Goal: Task Accomplishment & Management: Manage account settings

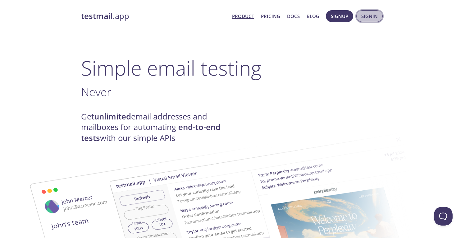
click at [361, 13] on button "Signin" at bounding box center [369, 16] width 26 height 12
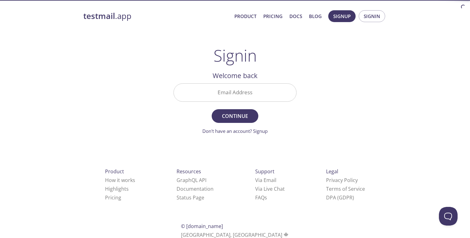
click at [248, 92] on input "Email Address" at bounding box center [235, 93] width 122 height 18
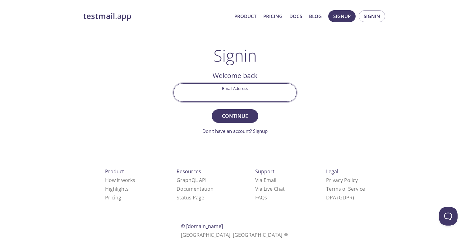
type input "[PERSON_NAME][EMAIL_ADDRESS][DOMAIN_NAME]"
click at [212, 109] on button "Continue" at bounding box center [235, 116] width 47 height 14
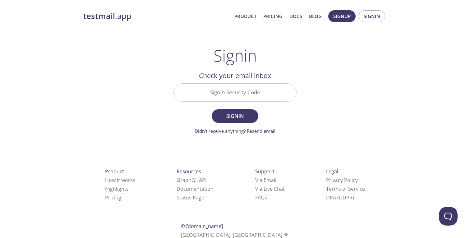
click at [217, 97] on input "Signin Security Code" at bounding box center [235, 93] width 122 height 18
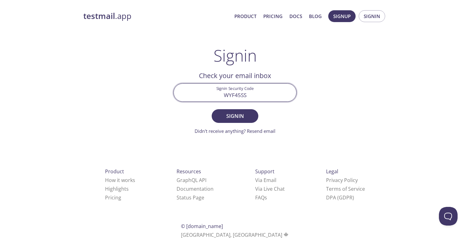
type input "WYF45SS"
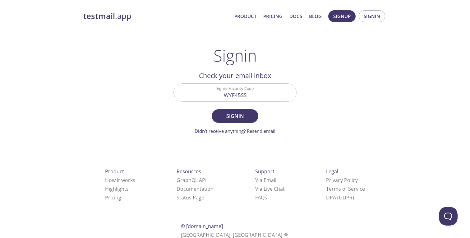
click at [285, 142] on div "testmail .app Product Pricing Docs Blog Signup Signin Signin Welcome back Email…" at bounding box center [235, 135] width 318 height 259
click at [240, 116] on span "Signin" at bounding box center [234, 116] width 33 height 9
click at [260, 132] on link "Didn't receive anything? Resend email" at bounding box center [234, 131] width 81 height 6
click at [253, 97] on input "WYF45SS" at bounding box center [235, 93] width 122 height 18
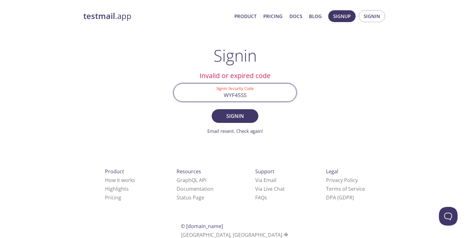
click at [253, 97] on input "WYF45SS" at bounding box center [235, 93] width 122 height 18
click at [345, 96] on div "testmail .app Product Pricing Docs Blog Signup Signin Signin Welcome back Email…" at bounding box center [235, 135] width 318 height 259
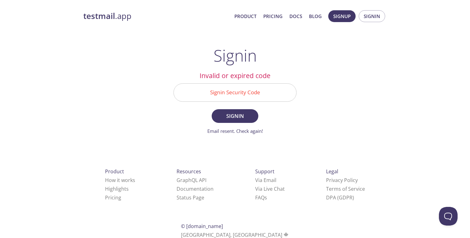
click at [256, 91] on input "Signin Security Code" at bounding box center [235, 93] width 122 height 18
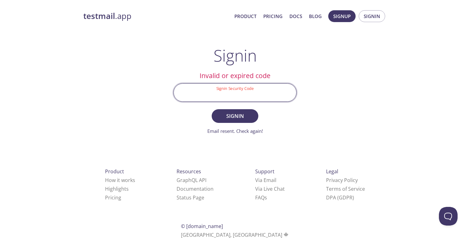
click at [249, 69] on div "Signin Welcome back Email Address [PERSON_NAME][EMAIL_ADDRESS][DOMAIN_NAME] Con…" at bounding box center [234, 90] width 123 height 89
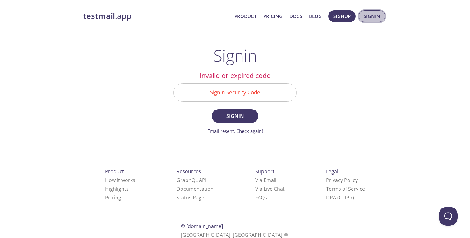
click at [369, 16] on span "Signin" at bounding box center [371, 16] width 16 height 8
click at [255, 96] on input "Signin Security Code" at bounding box center [235, 93] width 122 height 18
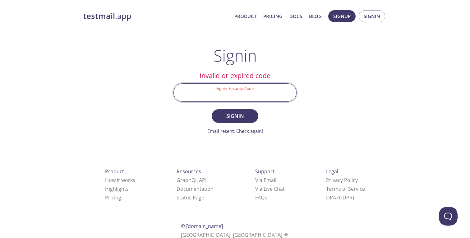
click at [182, 49] on div "Signin Welcome back Email Address [PERSON_NAME][EMAIL_ADDRESS][DOMAIN_NAME] Con…" at bounding box center [234, 90] width 123 height 89
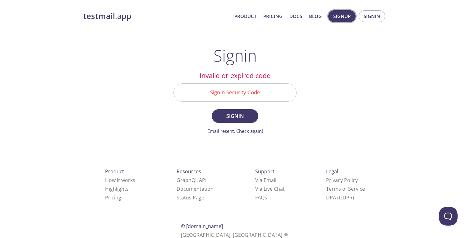
click at [333, 13] on button "Signup" at bounding box center [341, 16] width 27 height 12
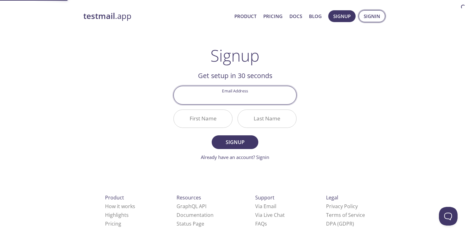
click at [372, 12] on span "Signin" at bounding box center [371, 16] width 16 height 8
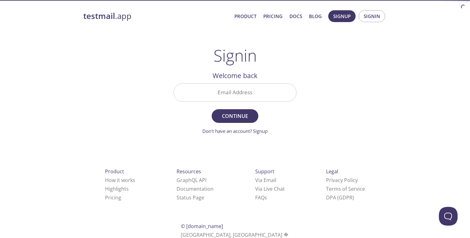
click at [232, 97] on input "Email Address" at bounding box center [235, 93] width 122 height 18
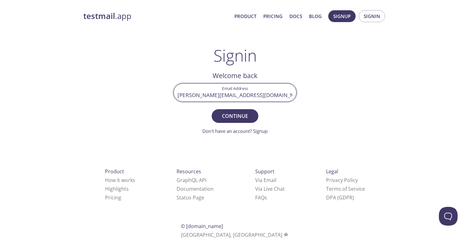
type input "[PERSON_NAME][EMAIL_ADDRESS][DOMAIN_NAME]"
click at [212, 109] on button "Continue" at bounding box center [235, 116] width 47 height 14
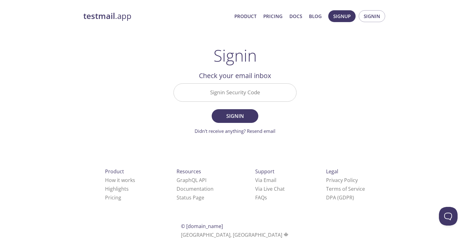
click at [216, 83] on div at bounding box center [234, 92] width 123 height 18
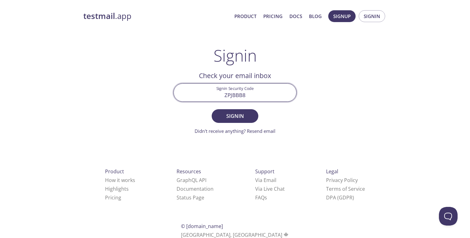
type input "ZPJBBB8"
click at [212, 109] on button "Signin" at bounding box center [235, 116] width 47 height 14
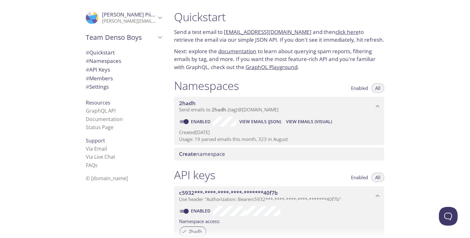
click at [339, 31] on link "click here" at bounding box center [346, 31] width 23 height 7
